Goal: Check status: Check status

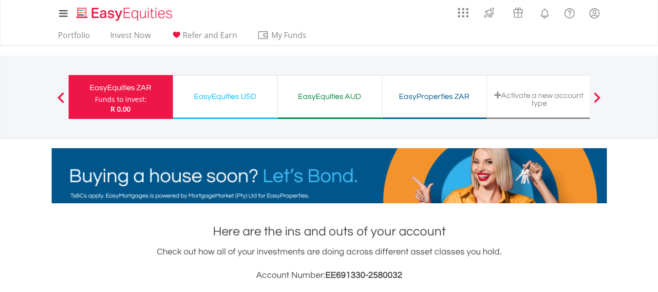
scroll to position [94, 185]
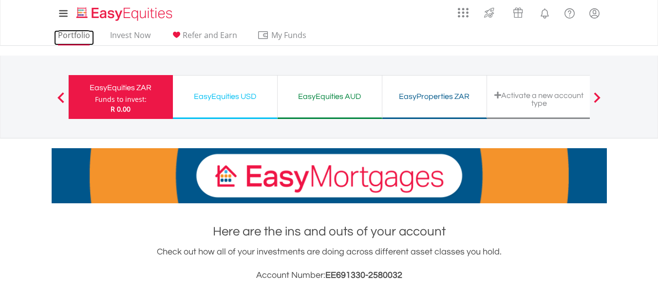
click at [79, 39] on link "Portfolio" at bounding box center [74, 37] width 40 height 15
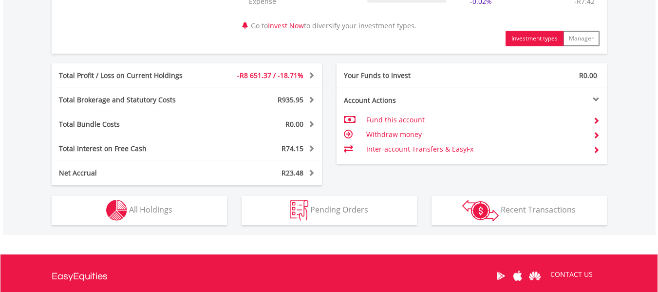
scroll to position [490, 0]
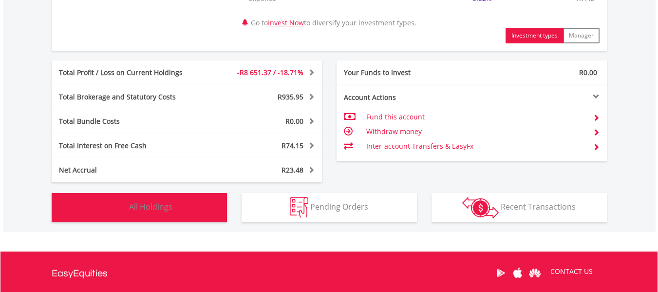
click at [171, 219] on button "Holdings All Holdings" at bounding box center [139, 207] width 175 height 29
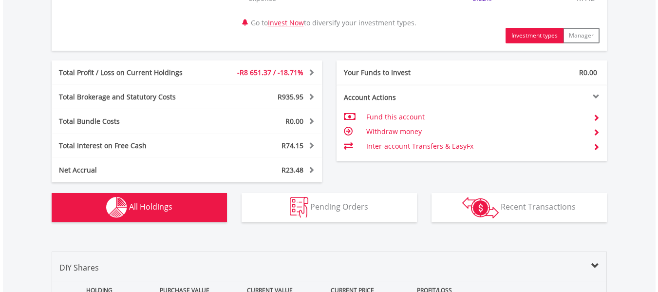
scroll to position [742, 0]
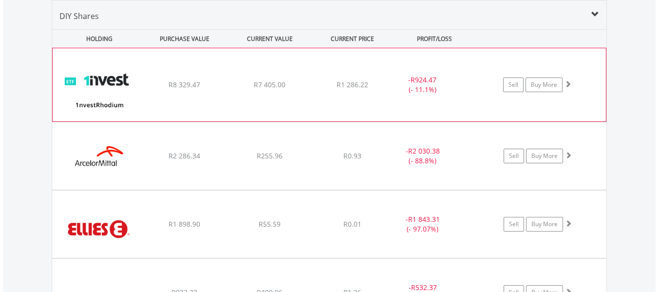
click at [435, 93] on div "- R924.47 (- 11.1%)" at bounding box center [422, 84] width 73 height 19
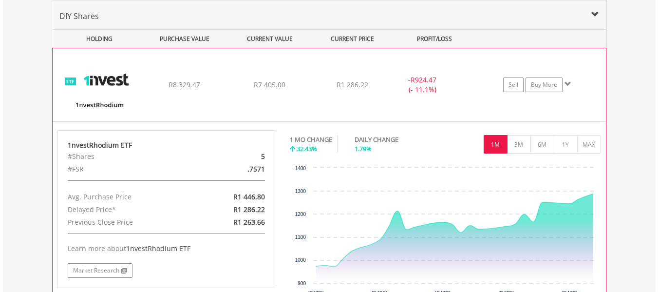
click at [428, 96] on div "﻿ 1nvestRhodium ETF R8 329.47 R7 405.00 R1 286.22 - R924.47 (- 11.1%) Sell Buy …" at bounding box center [329, 84] width 553 height 73
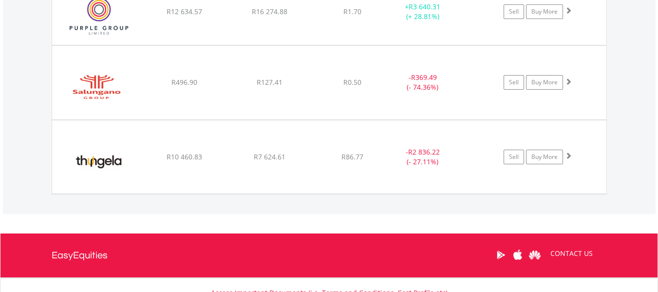
scroll to position [1313, 0]
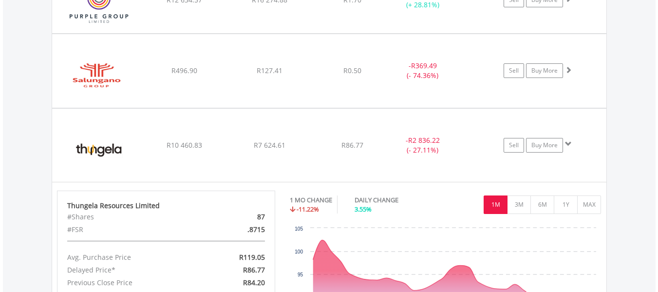
scroll to position [1400, 0]
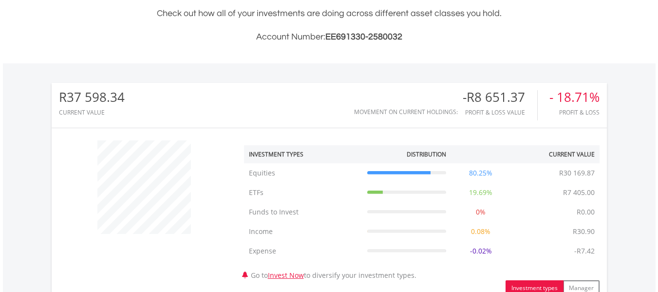
scroll to position [0, 0]
